Goal: Task Accomplishment & Management: Use online tool/utility

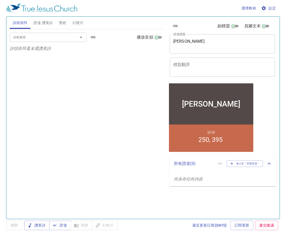
click at [223, 109] on div "亞利伊勒" at bounding box center [211, 103] width 84 height 34
click at [232, 25] on input "副標題" at bounding box center [233, 27] width 18 height 6
checkbox input "true"
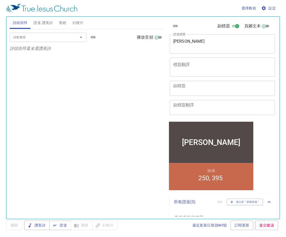
click at [264, 9] on icon "button" at bounding box center [263, 8] width 4 height 4
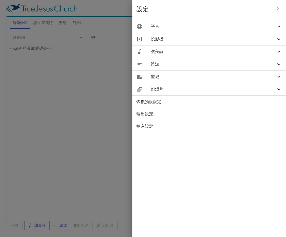
click at [208, 27] on span "語言" at bounding box center [213, 26] width 125 height 6
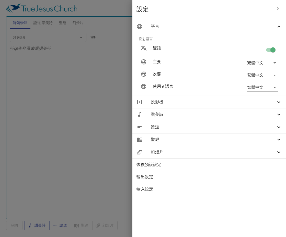
click at [275, 49] on input "checkbox" at bounding box center [272, 51] width 29 height 10
checkbox input "false"
click at [103, 98] on div at bounding box center [143, 118] width 286 height 237
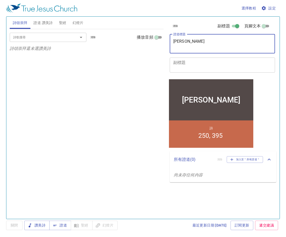
drag, startPoint x: 195, startPoint y: 42, endPoint x: 129, endPoint y: 43, distance: 65.9
click at [129, 43] on div "詩頌崇拜 證道 讚美詩 聖經 幻燈片 詩歌搜尋 詩歌搜尋 清除 播放音頻 詩頌崇拜還未選讚美詩 詩歌搜尋 詩歌搜尋 清除 播放音頻 刪除 250、從新得力 1…" at bounding box center [143, 116] width 270 height 202
type textarea "活水團契迎新聚會"
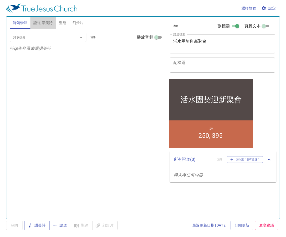
click at [45, 22] on span "證道 讚美詩" at bounding box center [42, 23] width 19 height 6
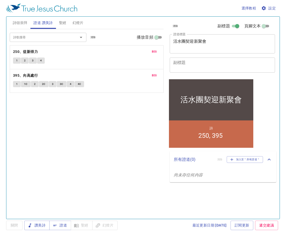
click at [155, 53] on span "刪除" at bounding box center [154, 51] width 5 height 5
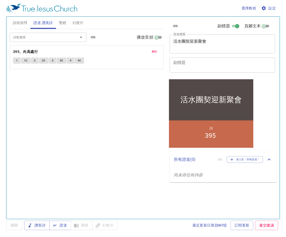
click at [155, 53] on span "刪除" at bounding box center [154, 51] width 5 height 5
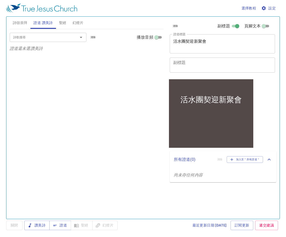
click at [53, 38] on input "詩歌搜尋" at bounding box center [40, 37] width 58 height 6
click at [139, 105] on div "詩歌搜尋 詩歌搜尋 清除 播放音頻 證道還未選讚美詩" at bounding box center [87, 121] width 154 height 185
click at [0, 0] on div "讚美詩 證道 聖經 幻燈片" at bounding box center [0, 0] width 0 height 0
click at [60, 224] on span "證道" at bounding box center [60, 225] width 14 height 6
click at [15, 22] on span "詩頌崇拜" at bounding box center [20, 23] width 15 height 6
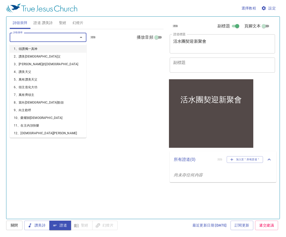
click at [22, 39] on input "詩歌搜尋" at bounding box center [40, 37] width 58 height 6
type input "7"
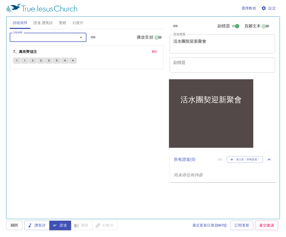
click at [22, 39] on input "詩歌搜尋" at bounding box center [40, 37] width 58 height 6
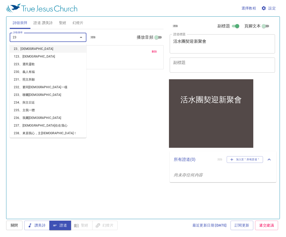
type input "233"
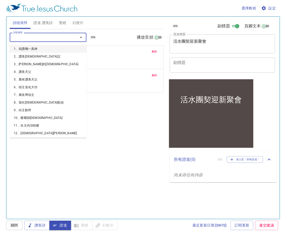
click at [22, 39] on input "詩歌搜尋" at bounding box center [40, 37] width 58 height 6
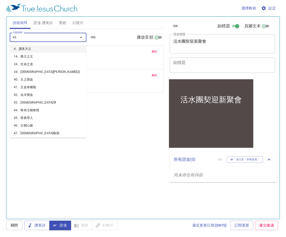
type input "430"
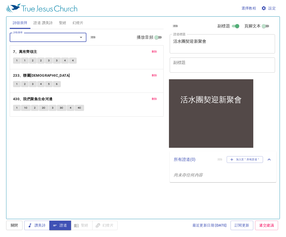
click at [48, 22] on span "證道 讚美詩" at bounding box center [42, 23] width 19 height 6
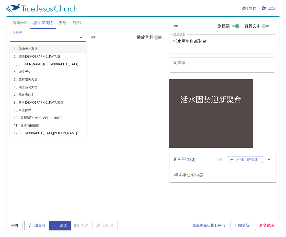
click at [38, 39] on input "詩歌搜尋" at bounding box center [40, 37] width 58 height 6
type input "11"
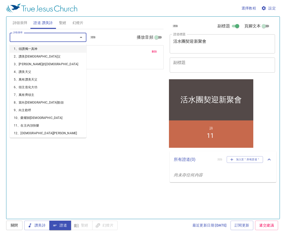
click at [38, 39] on input "詩歌搜尋" at bounding box center [40, 37] width 58 height 6
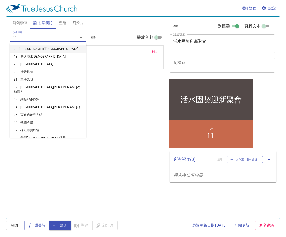
type input "363"
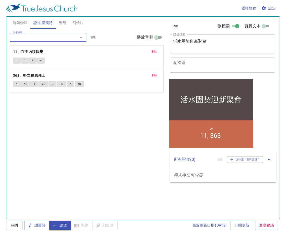
click at [233, 27] on input "副標題" at bounding box center [237, 27] width 18 height 6
checkbox input "false"
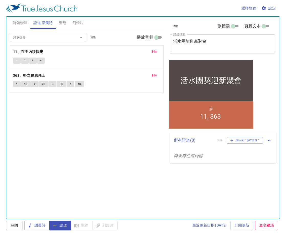
click at [20, 24] on span "詩頌崇拜" at bounding box center [20, 23] width 15 height 6
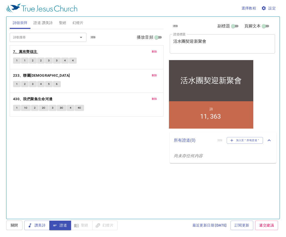
click at [31, 50] on b "7、萬有齊頌主" at bounding box center [25, 52] width 24 height 6
click at [16, 61] on span "1" at bounding box center [17, 60] width 2 height 5
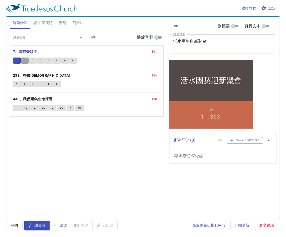
click at [23, 62] on button "1" at bounding box center [25, 60] width 8 height 6
click at [32, 59] on span "2" at bounding box center [33, 60] width 2 height 5
click at [38, 62] on button "2" at bounding box center [41, 60] width 8 height 6
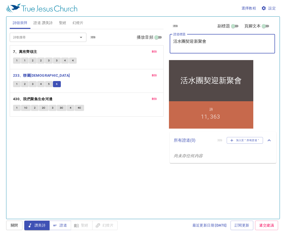
click at [203, 43] on textarea "活水團契迎新聚會" at bounding box center [222, 44] width 98 height 10
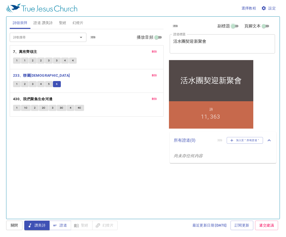
click at [232, 27] on input "副標題" at bounding box center [233, 27] width 18 height 6
checkbox input "true"
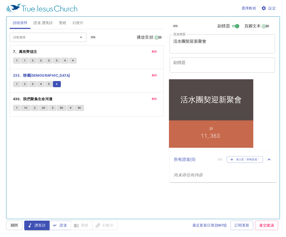
click at [205, 67] on textarea "副標題" at bounding box center [222, 65] width 98 height 10
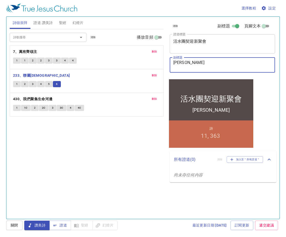
type textarea "陳ㄖㄨ"
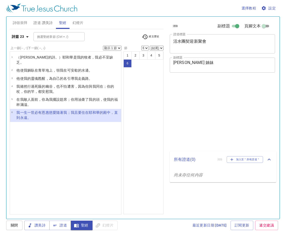
select select "6"
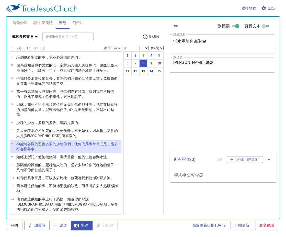
select select "8"
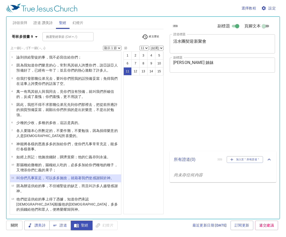
select select "11"
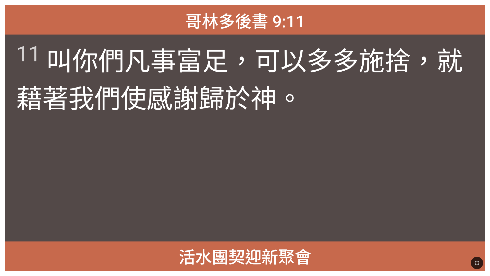
click at [354, 86] on span "11 叫你們凡事 富足 ，可以 多多 施捨 ，就 藉著 我們 使感謝 歸於 [DEMOGRAPHIC_DATA] 。" at bounding box center [245, 77] width 458 height 75
